Goal: Check status: Check status

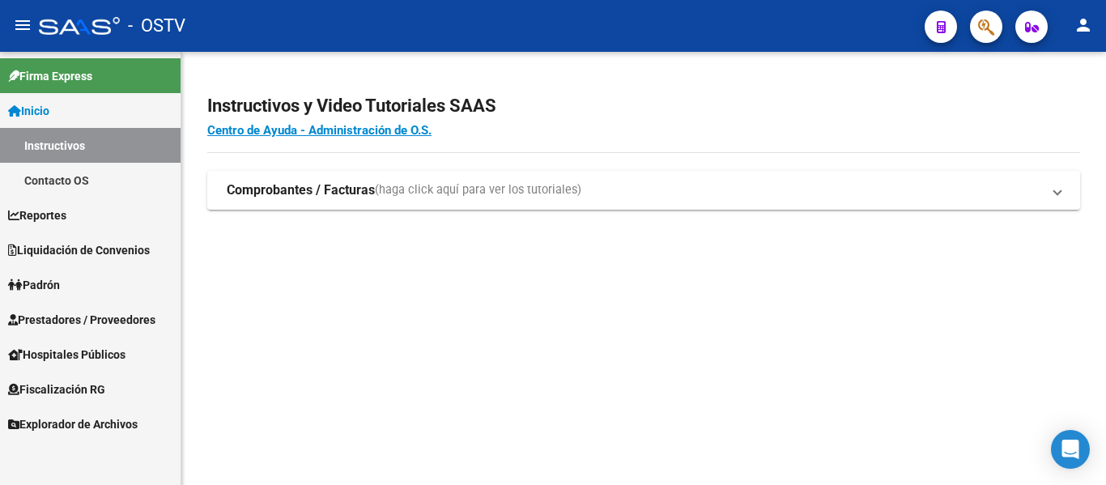
click at [40, 280] on span "Padrón" at bounding box center [34, 285] width 52 height 18
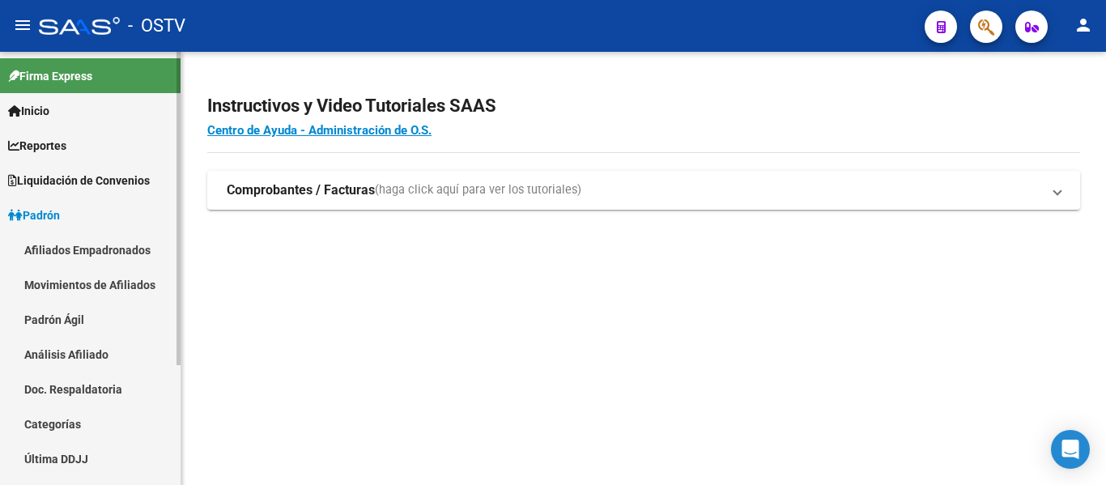
click at [40, 308] on link "Padrón Ágil" at bounding box center [90, 319] width 181 height 35
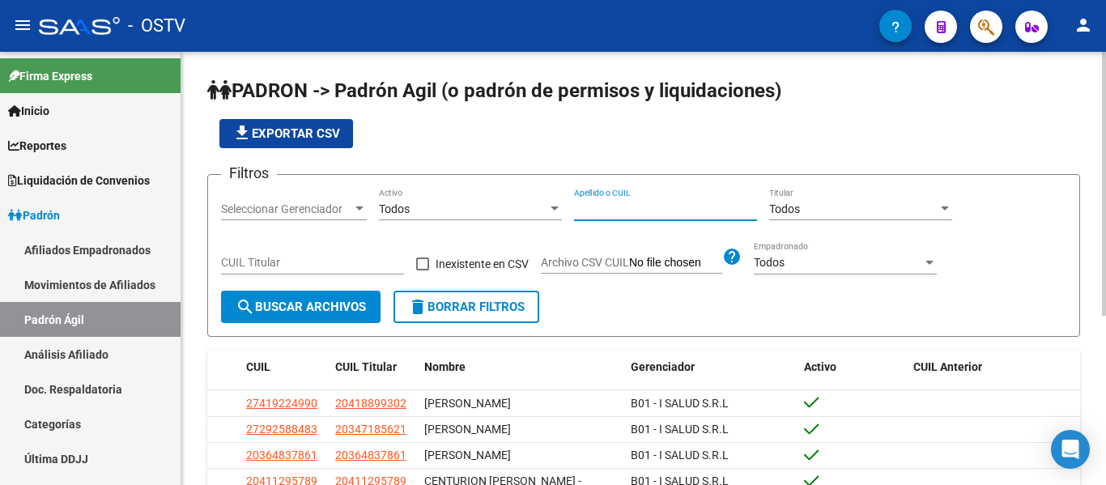
click at [581, 211] on input "Apellido o CUIL" at bounding box center [665, 209] width 183 height 14
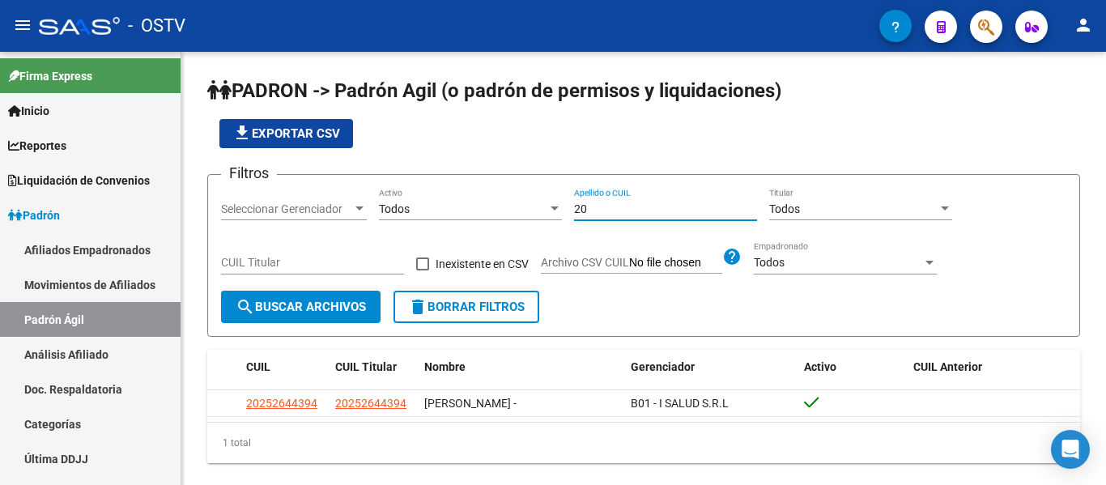
type input "2"
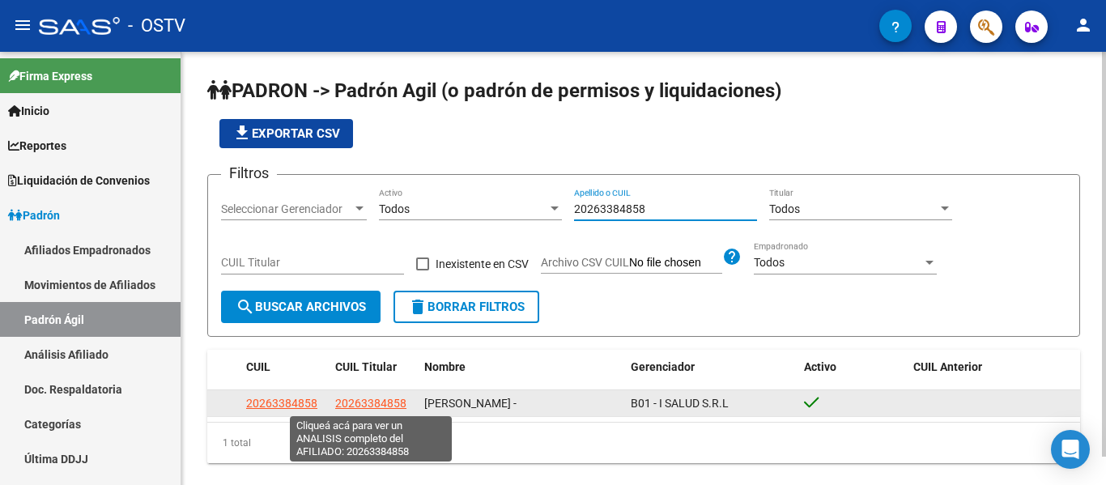
type input "20263384858"
click at [356, 398] on span "20263384858" at bounding box center [370, 403] width 71 height 13
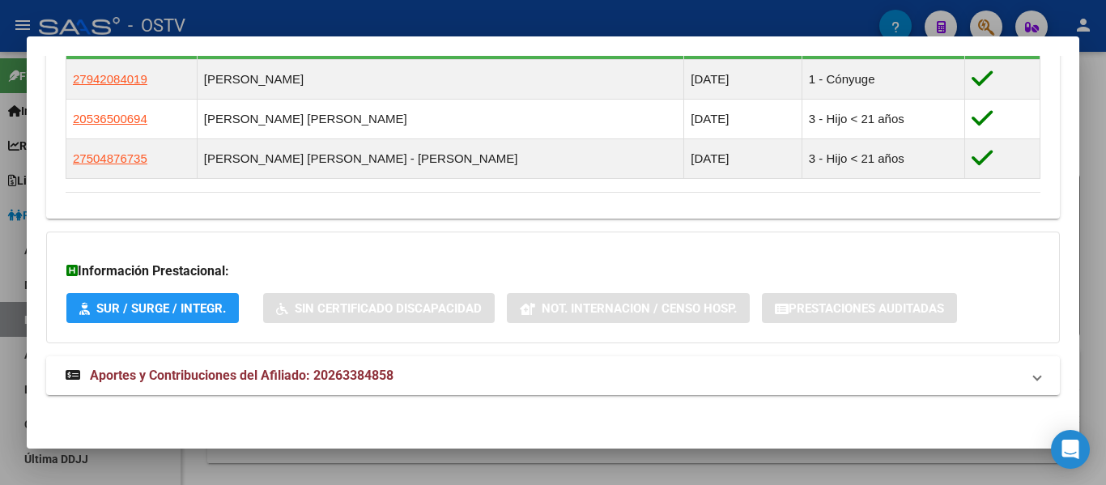
scroll to position [797, 0]
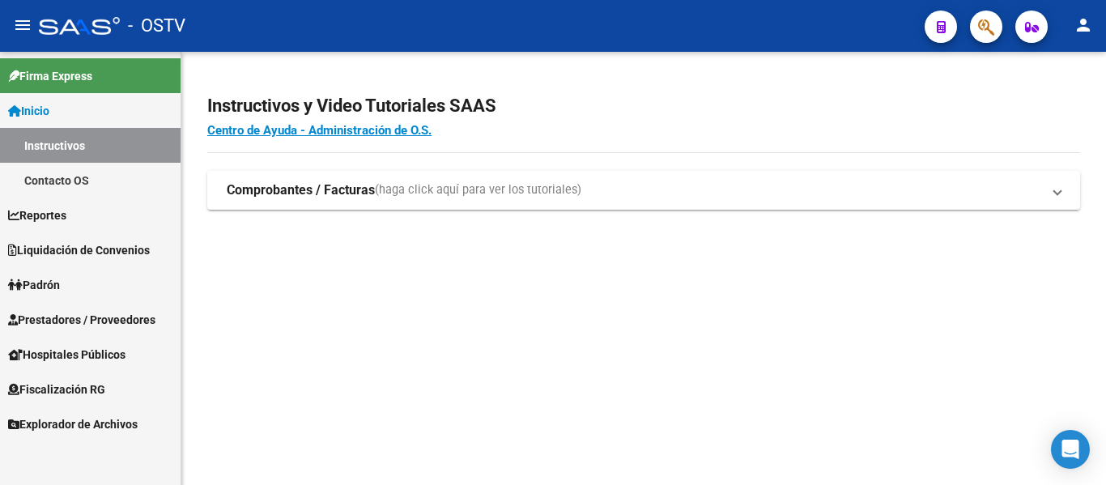
click at [45, 279] on span "Padrón" at bounding box center [34, 285] width 52 height 18
click at [41, 286] on span "Padrón" at bounding box center [34, 285] width 52 height 18
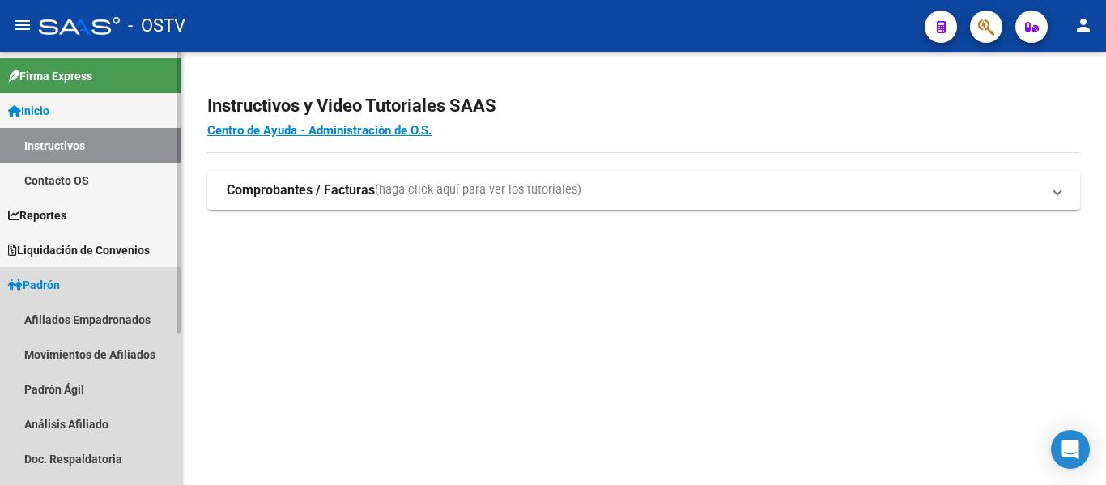
click at [70, 283] on link "Padrón" at bounding box center [90, 284] width 181 height 35
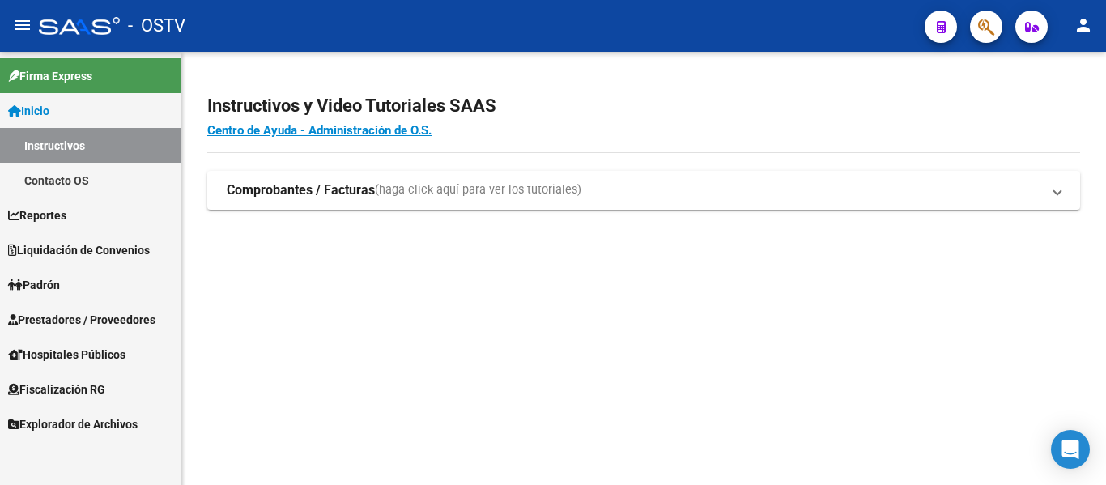
click at [56, 287] on span "Padrón" at bounding box center [34, 285] width 52 height 18
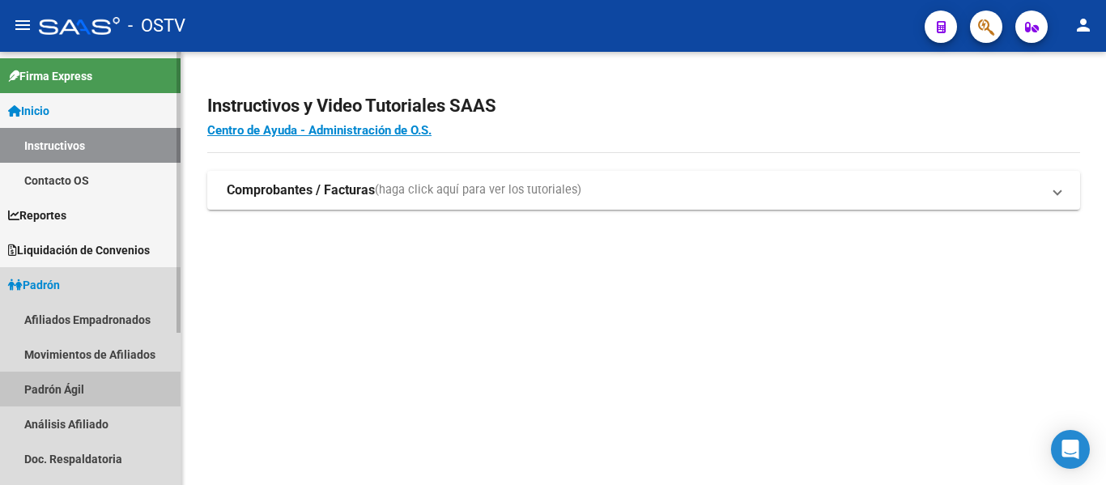
click at [54, 381] on link "Padrón Ágil" at bounding box center [90, 389] width 181 height 35
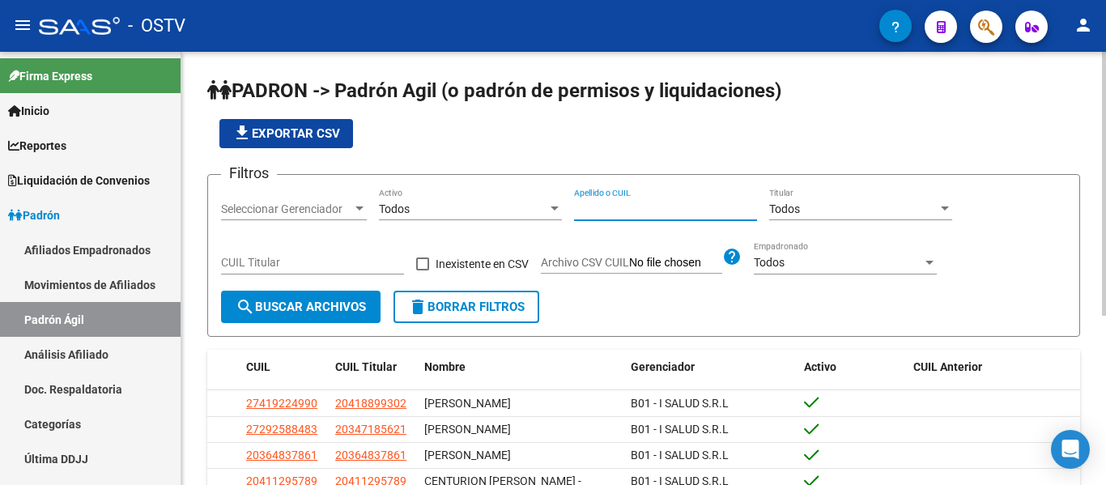
click at [653, 210] on input "Apellido o CUIL" at bounding box center [665, 209] width 183 height 14
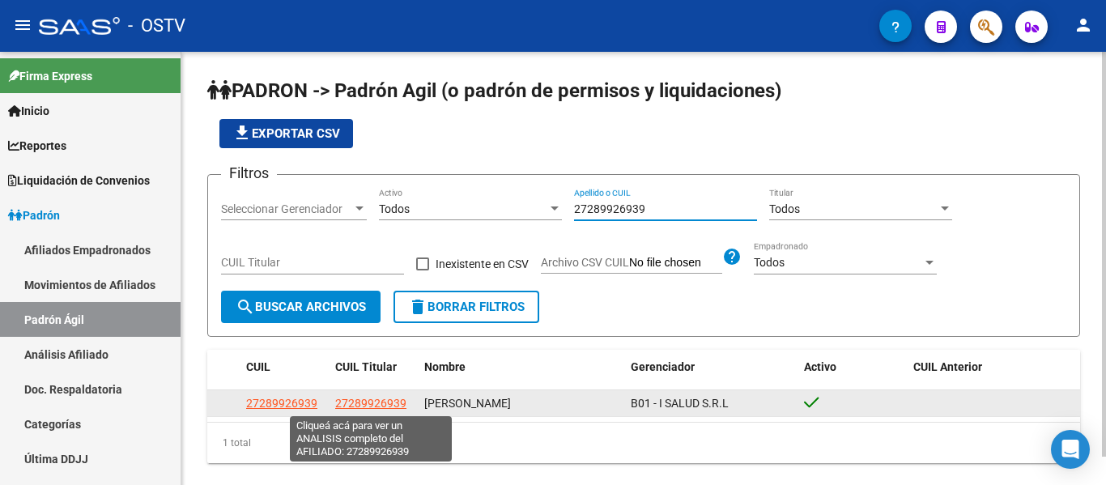
type input "27289926939"
click at [355, 399] on span "27289926939" at bounding box center [370, 403] width 71 height 13
type textarea "27289926939"
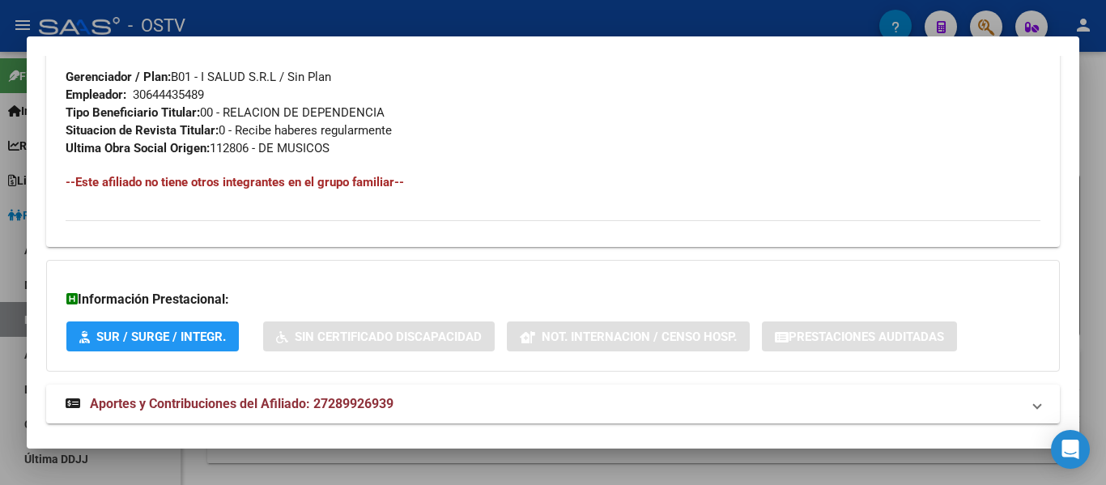
scroll to position [841, 0]
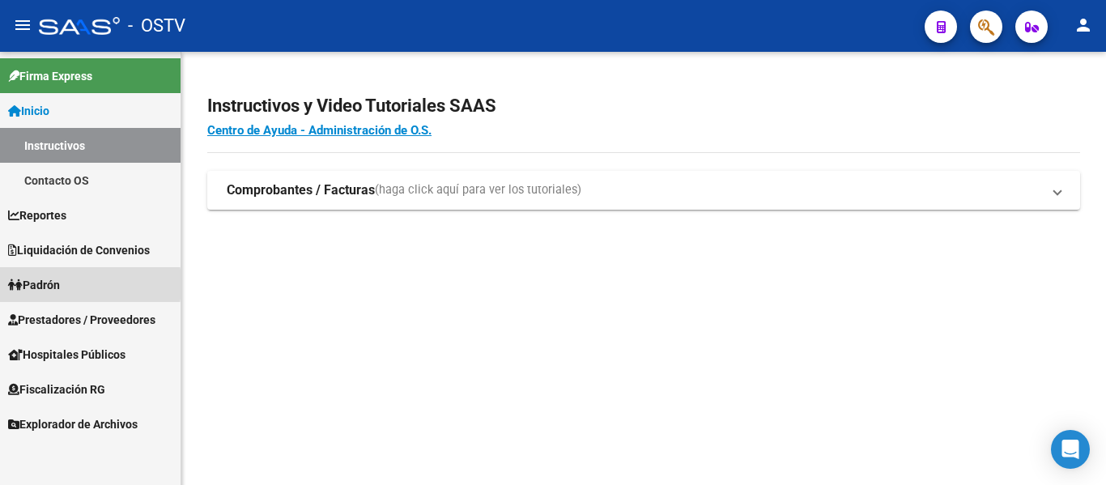
click at [44, 284] on span "Padrón" at bounding box center [34, 285] width 52 height 18
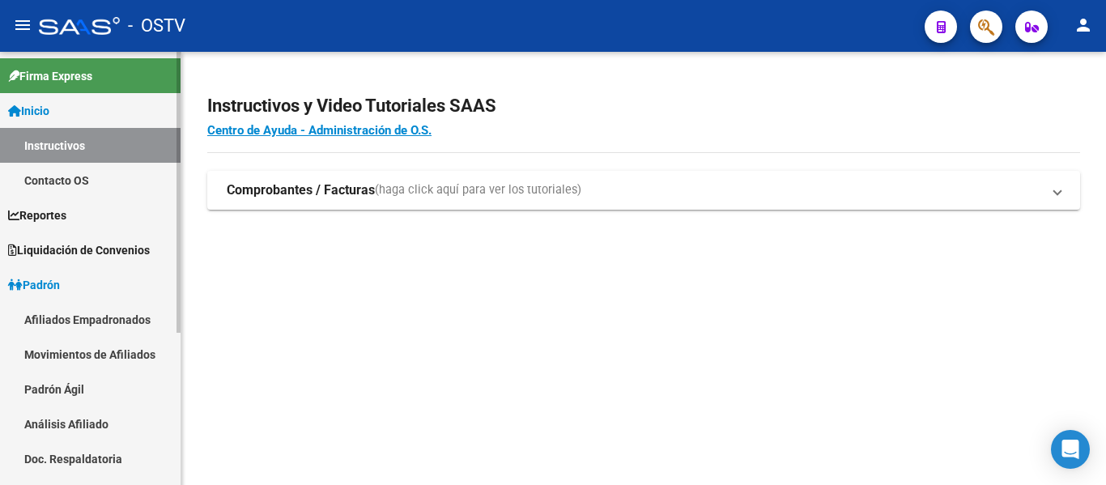
click at [62, 394] on link "Padrón Ágil" at bounding box center [90, 389] width 181 height 35
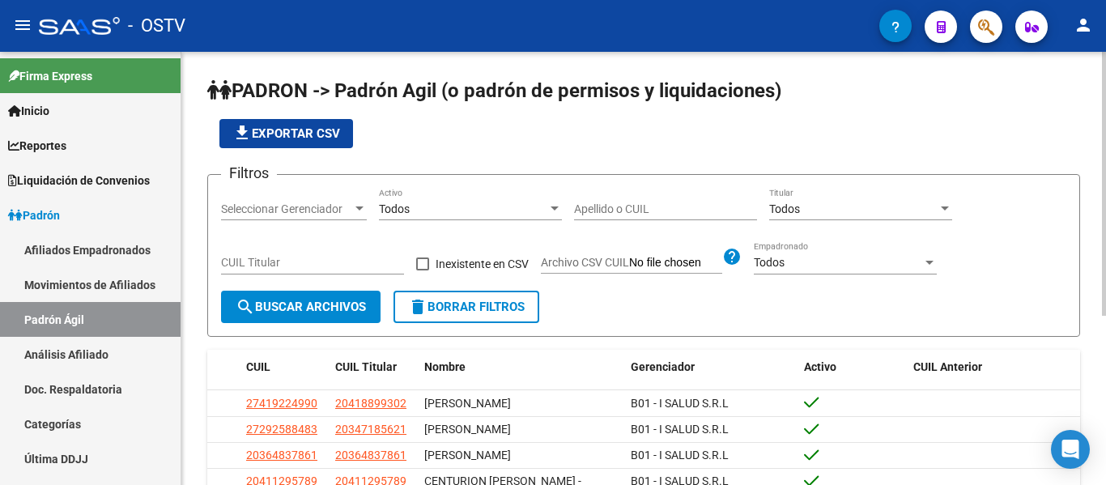
click at [610, 211] on input "Apellido o CUIL" at bounding box center [665, 209] width 183 height 14
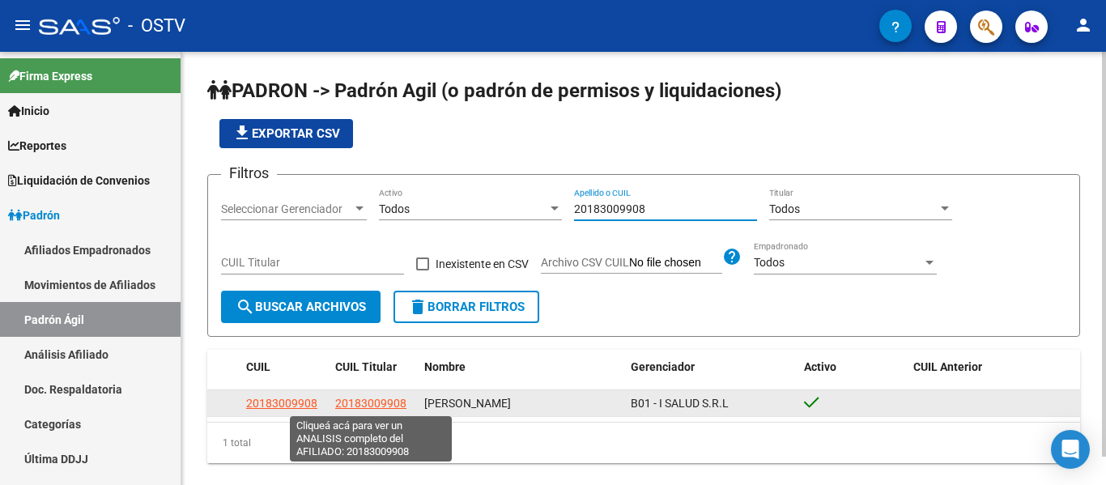
type input "20183009908"
click at [369, 406] on span "20183009908" at bounding box center [370, 403] width 71 height 13
type textarea "20183009908"
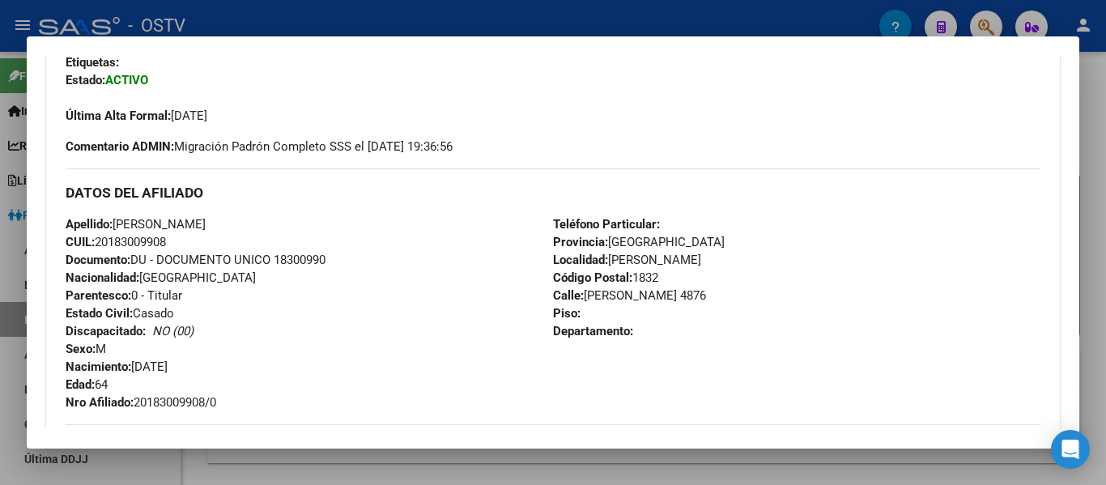
scroll to position [164, 0]
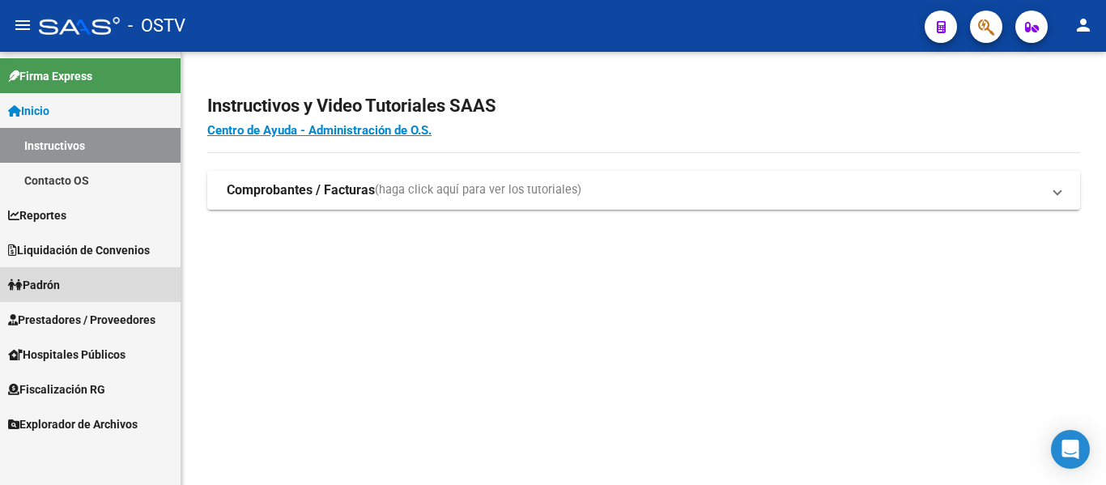
click at [71, 287] on link "Padrón" at bounding box center [90, 284] width 181 height 35
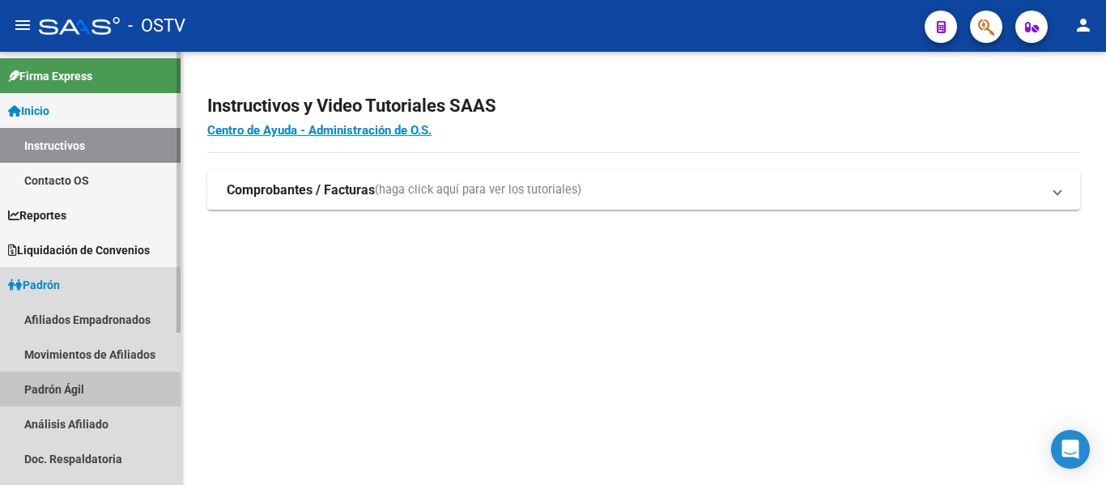
click at [46, 394] on link "Padrón Ágil" at bounding box center [90, 389] width 181 height 35
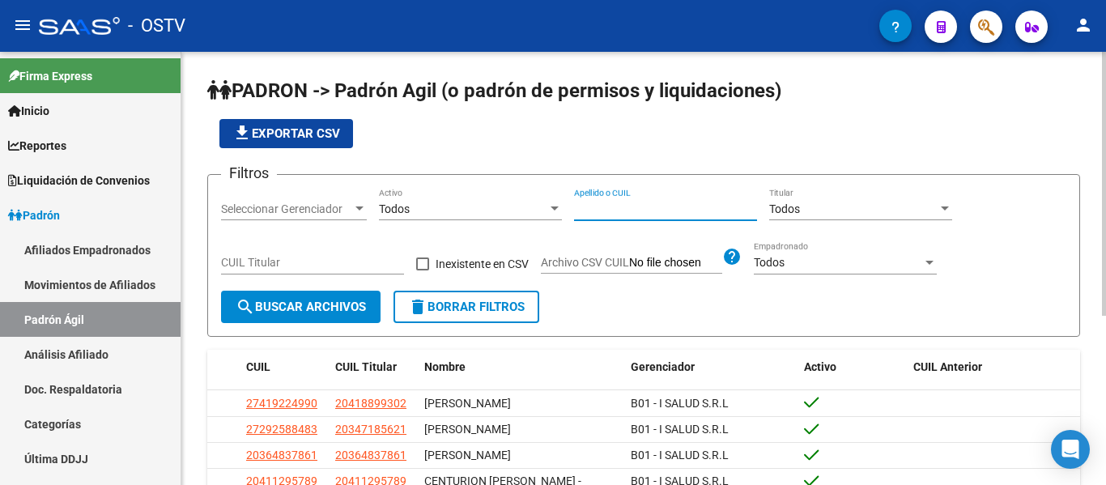
click at [635, 212] on input "Apellido o CUIL" at bounding box center [665, 209] width 183 height 14
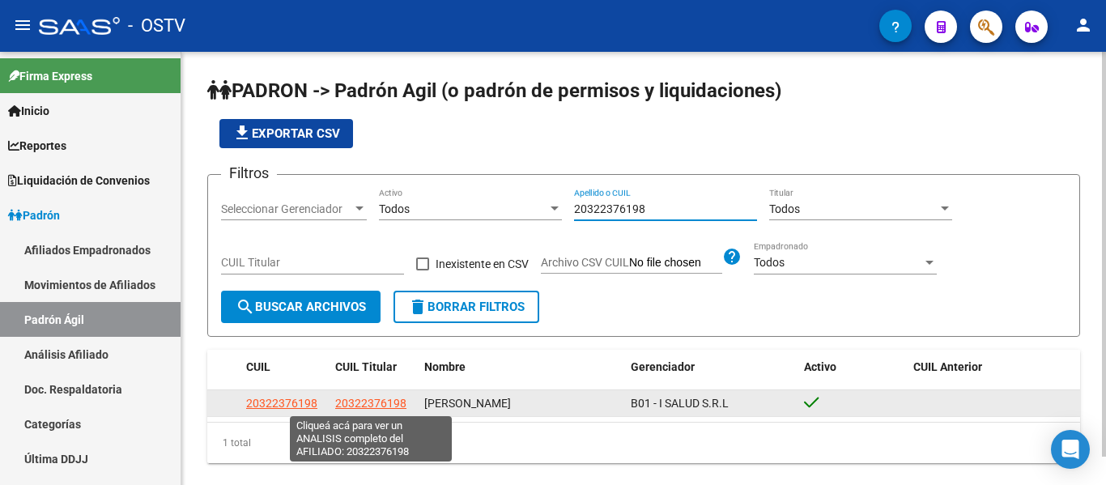
type input "20322376198"
click at [368, 403] on span "20322376198" at bounding box center [370, 403] width 71 height 13
type textarea "20322376198"
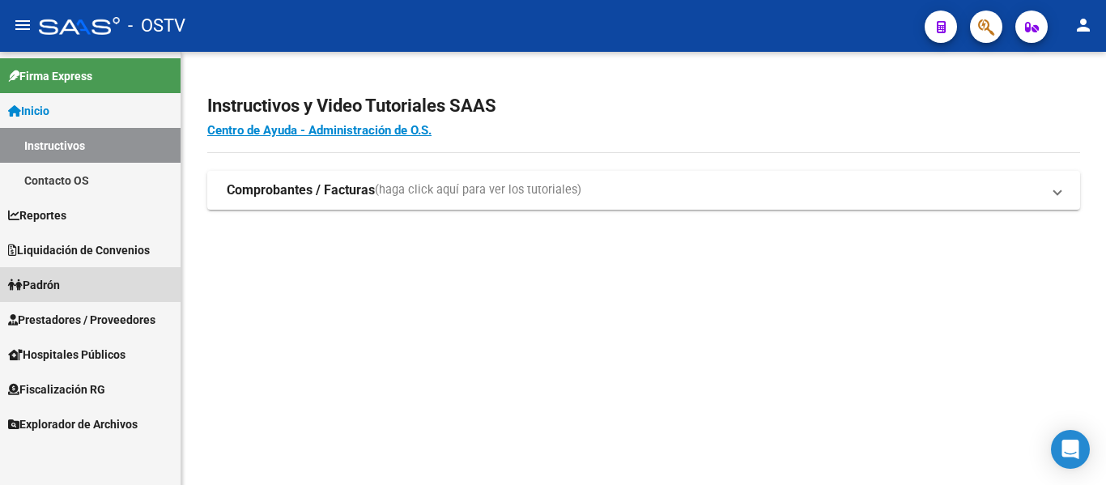
click at [42, 282] on span "Padrón" at bounding box center [34, 285] width 52 height 18
click at [42, 283] on span "Padrón" at bounding box center [34, 285] width 52 height 18
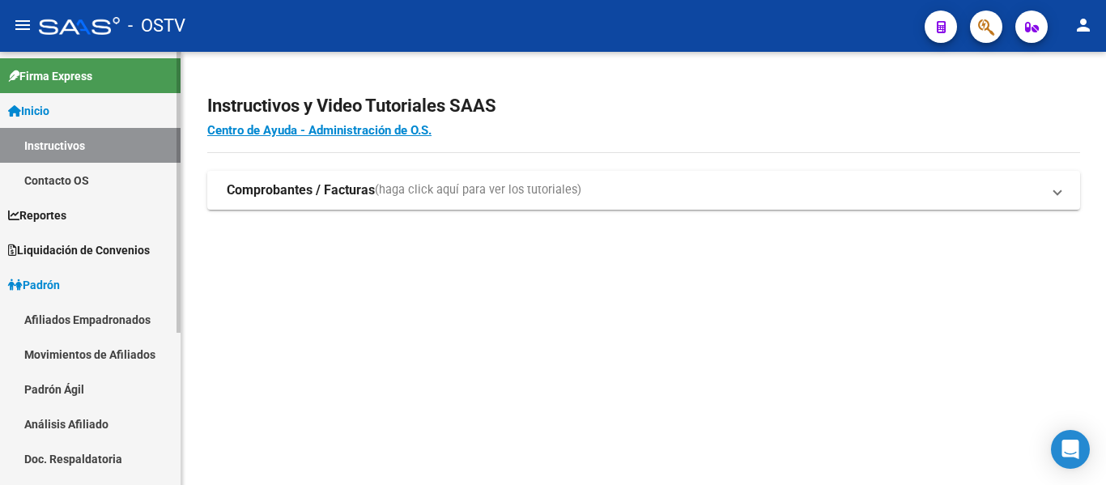
click at [40, 385] on link "Padrón Ágil" at bounding box center [90, 389] width 181 height 35
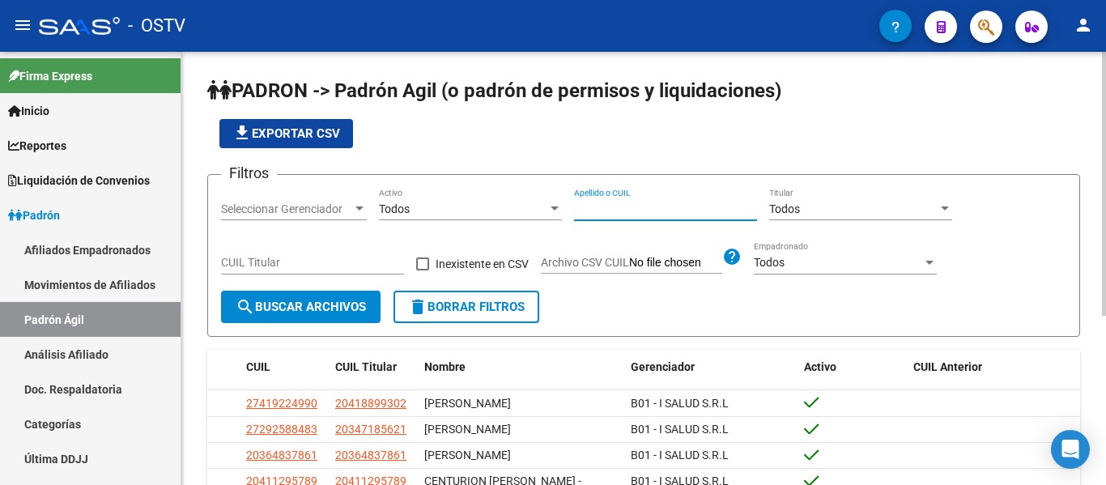
click at [608, 211] on input "Apellido o CUIL" at bounding box center [665, 209] width 183 height 14
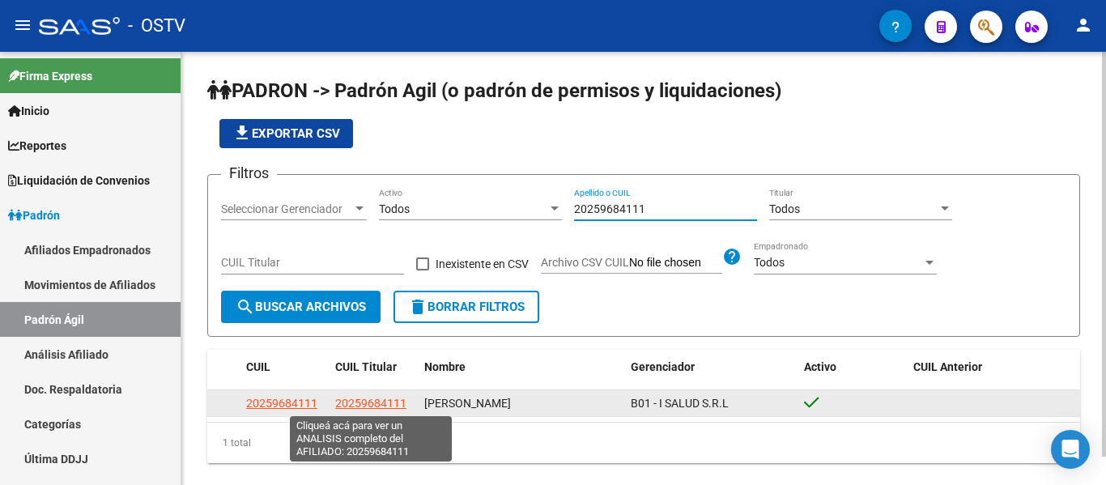
type input "20259684111"
click at [378, 402] on span "20259684111" at bounding box center [370, 403] width 71 height 13
type textarea "20259684111"
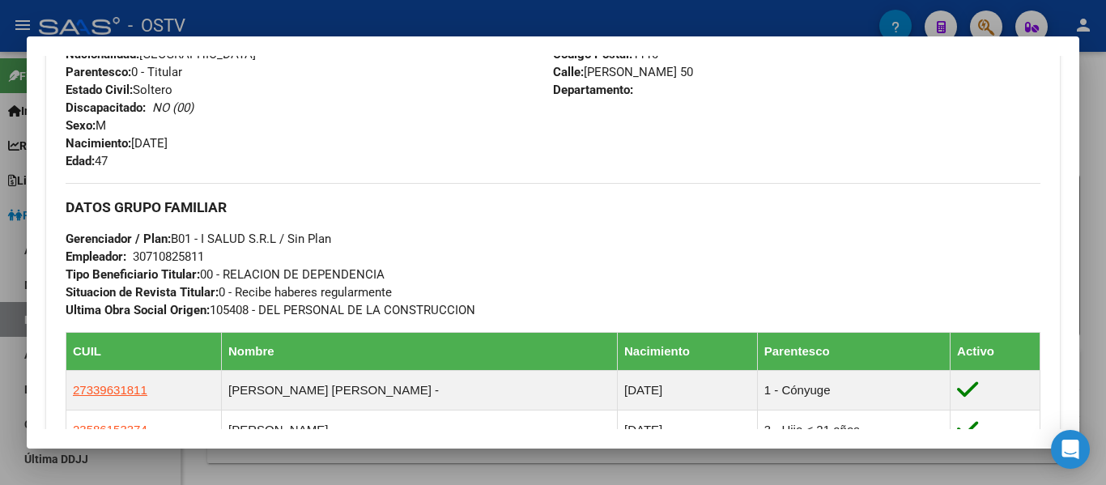
scroll to position [891, 0]
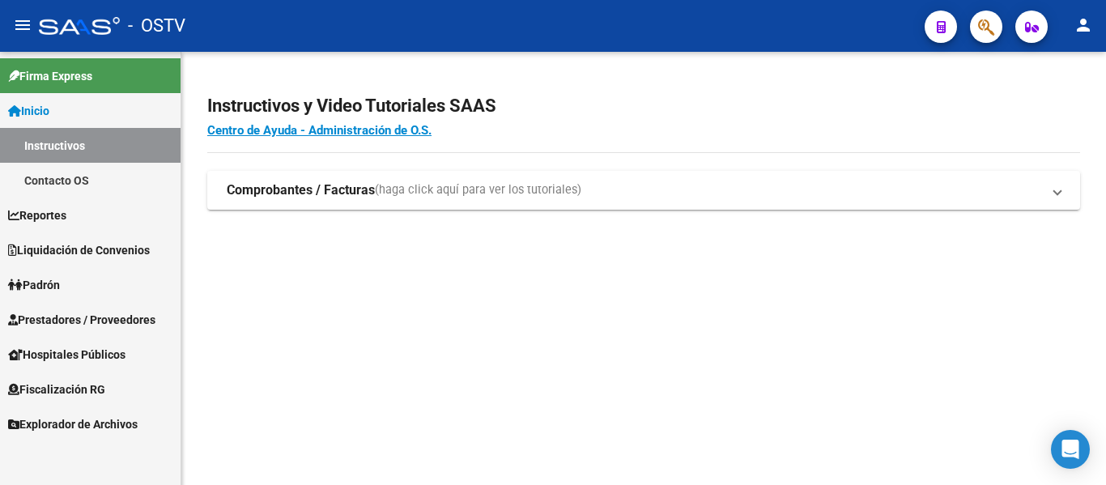
click at [55, 290] on span "Padrón" at bounding box center [34, 285] width 52 height 18
click at [58, 291] on span "Padrón" at bounding box center [34, 285] width 52 height 18
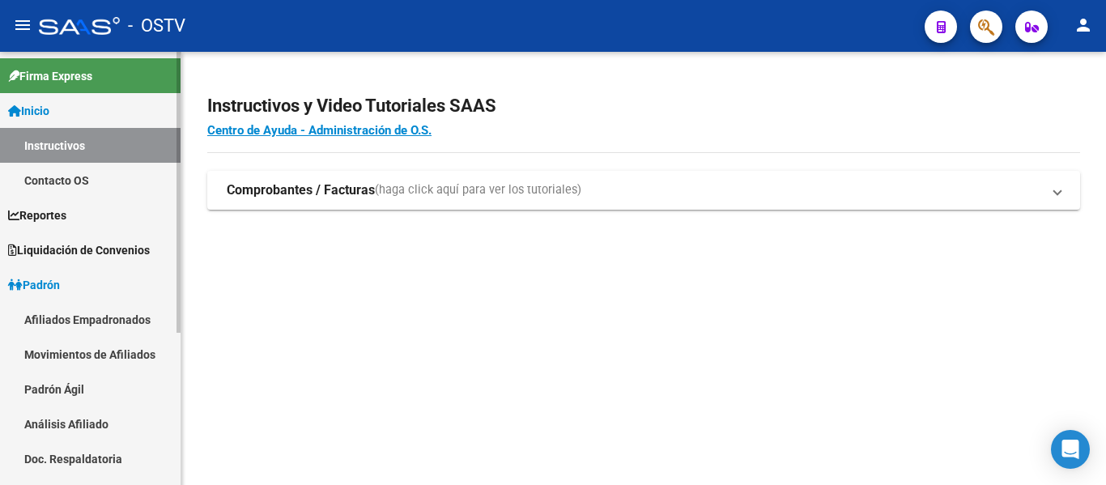
click at [57, 385] on link "Padrón Ágil" at bounding box center [90, 389] width 181 height 35
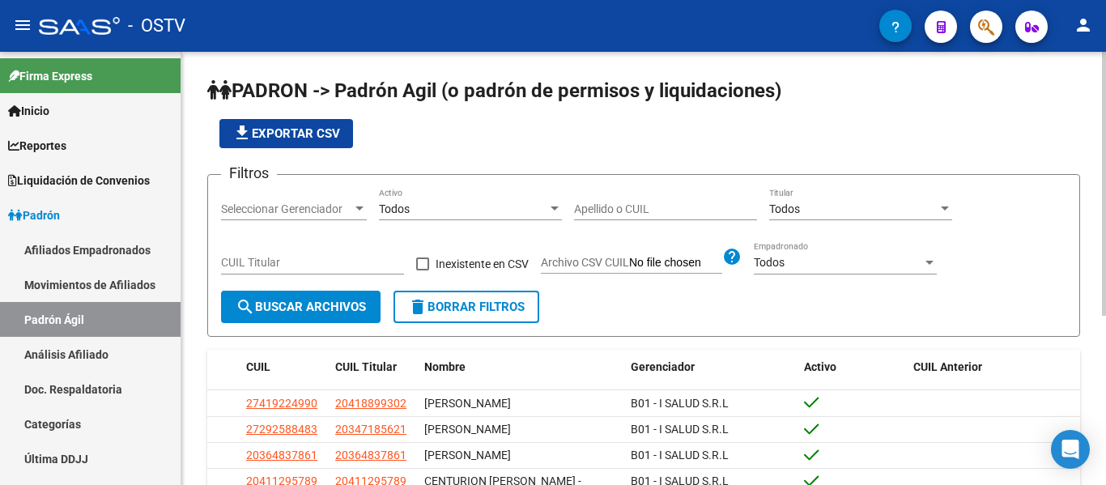
click at [649, 209] on input "Apellido o CUIL" at bounding box center [665, 209] width 183 height 14
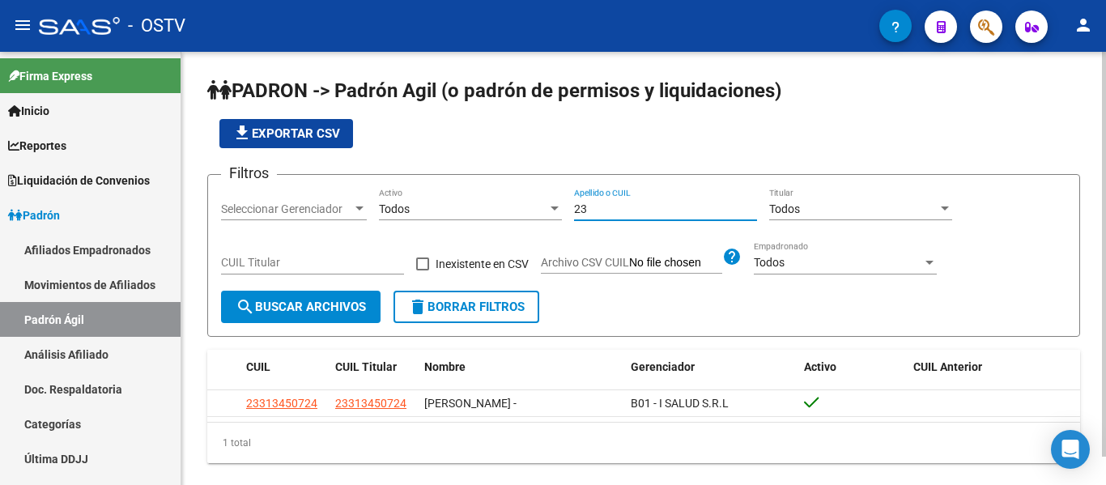
type input "2"
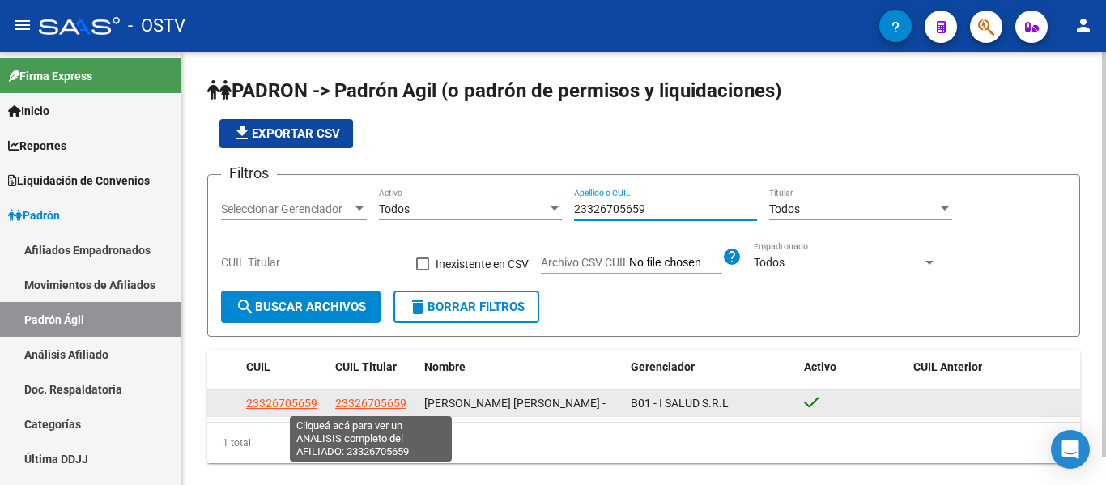
type input "23326705659"
click at [351, 405] on span "23326705659" at bounding box center [370, 403] width 71 height 13
type textarea "23326705659"
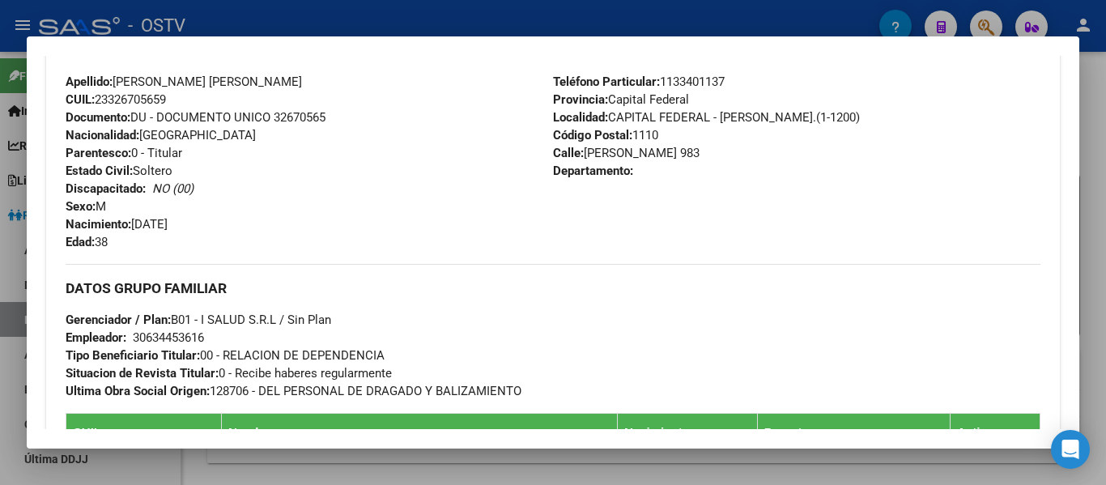
scroll to position [324, 0]
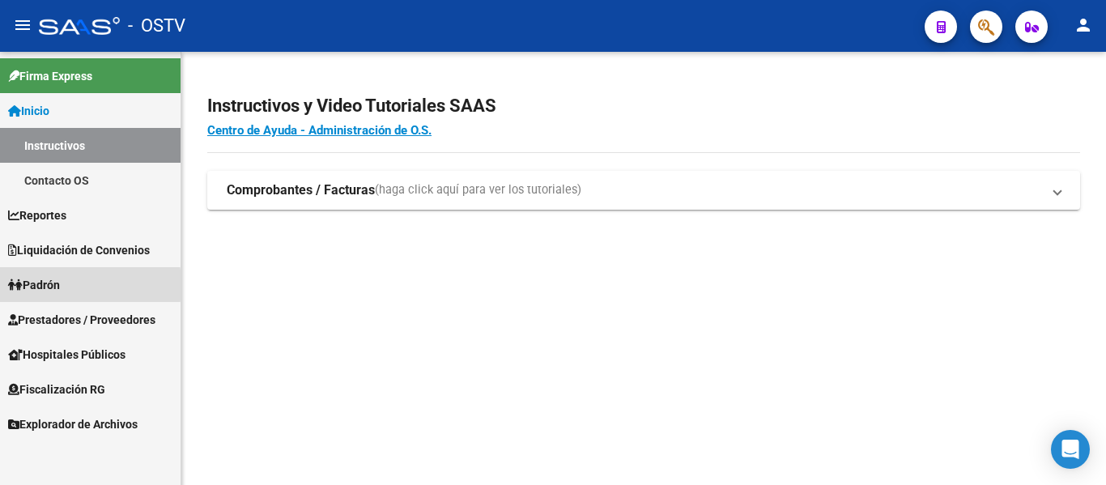
click at [33, 285] on span "Padrón" at bounding box center [34, 285] width 52 height 18
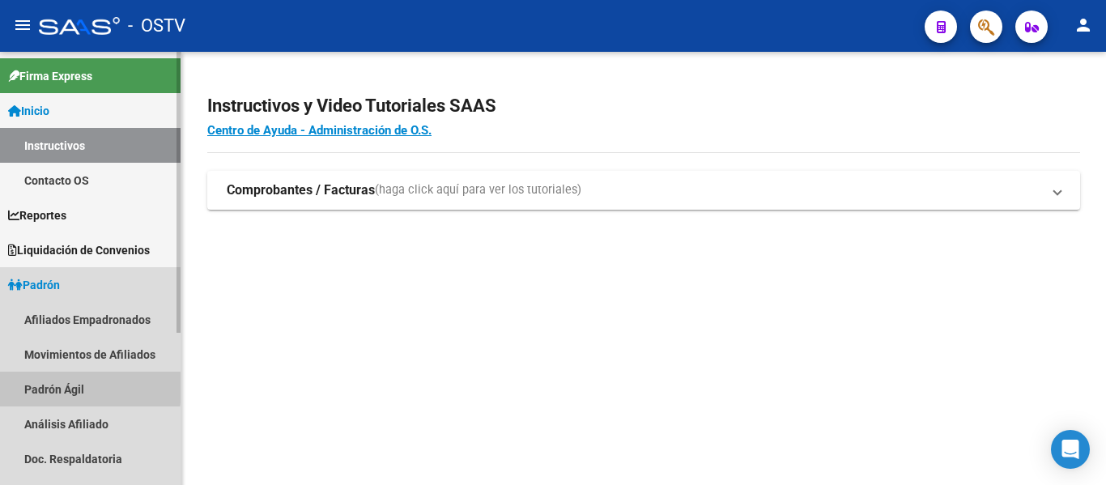
click at [35, 388] on link "Padrón Ágil" at bounding box center [90, 389] width 181 height 35
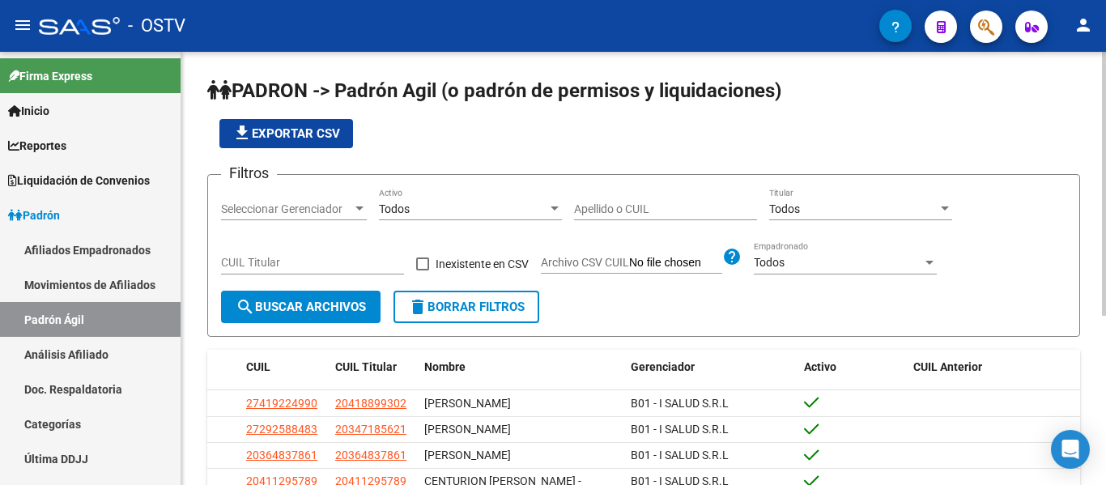
click at [619, 215] on input "Apellido o CUIL" at bounding box center [665, 209] width 183 height 14
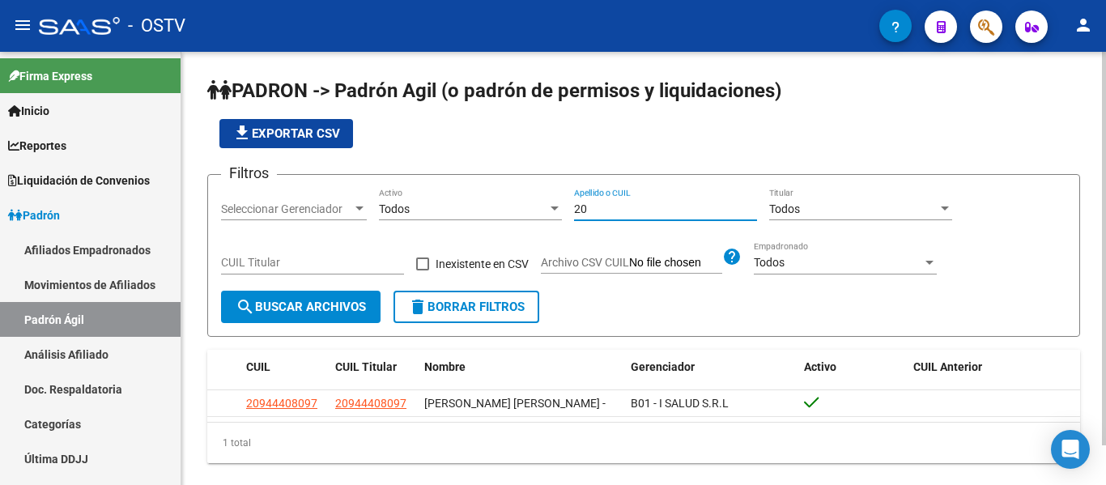
type input "2"
type input "20264542759"
